Goal: Task Accomplishment & Management: Manage account settings

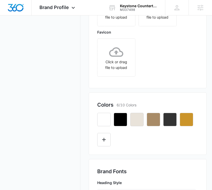
scroll to position [175, 4]
click at [184, 121] on icon "button" at bounding box center [186, 119] width 5 height 5
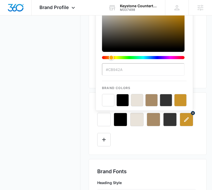
scroll to position [74, 4]
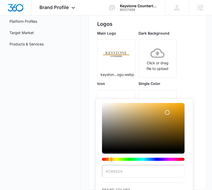
click at [118, 172] on input "#CB942A" at bounding box center [143, 171] width 82 height 12
click at [121, 170] on input "#CB942A" at bounding box center [143, 171] width 82 height 12
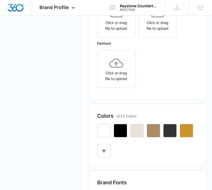
scroll to position [173, 4]
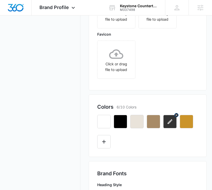
click at [167, 124] on icon "button" at bounding box center [170, 121] width 6 height 6
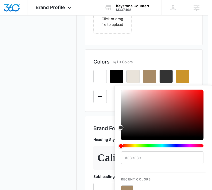
scroll to position [235, 4]
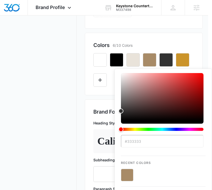
click at [145, 145] on input "#333333" at bounding box center [162, 141] width 82 height 12
drag, startPoint x: 146, startPoint y: 141, endPoint x: 127, endPoint y: 141, distance: 19.1
click at [127, 141] on input "#333333" at bounding box center [162, 141] width 82 height 12
